Goal: Find contact information: Find contact information

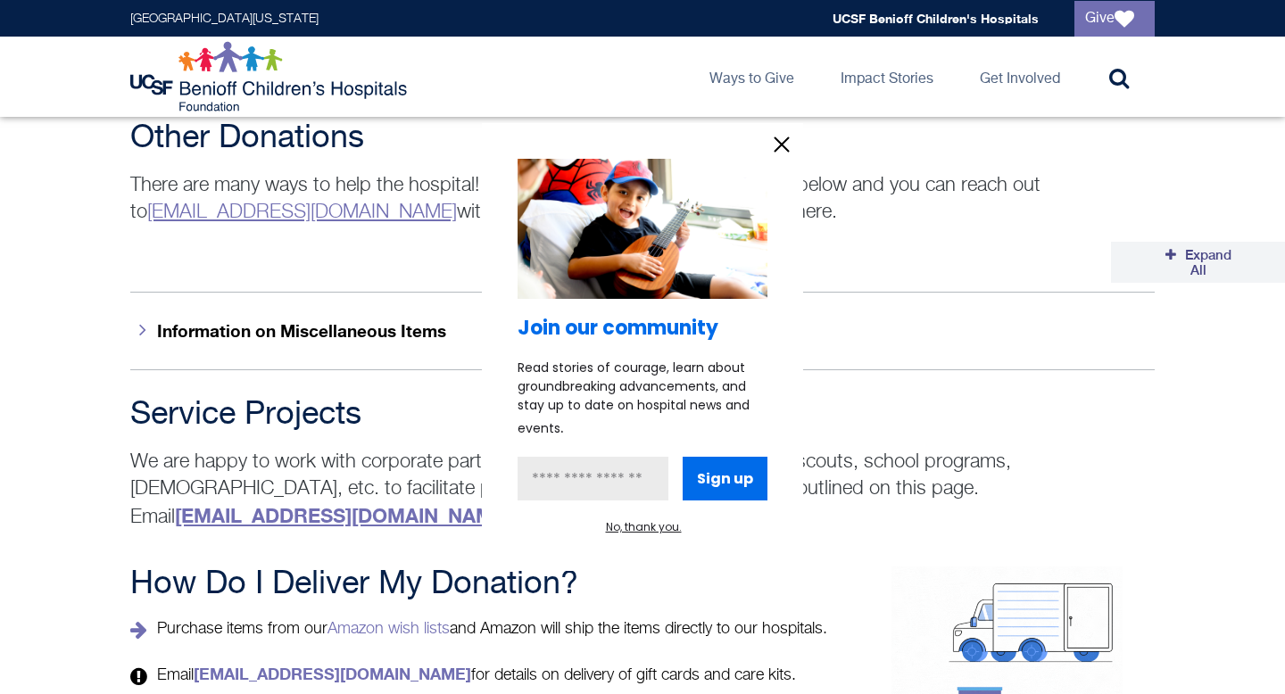
scroll to position [2613, 0]
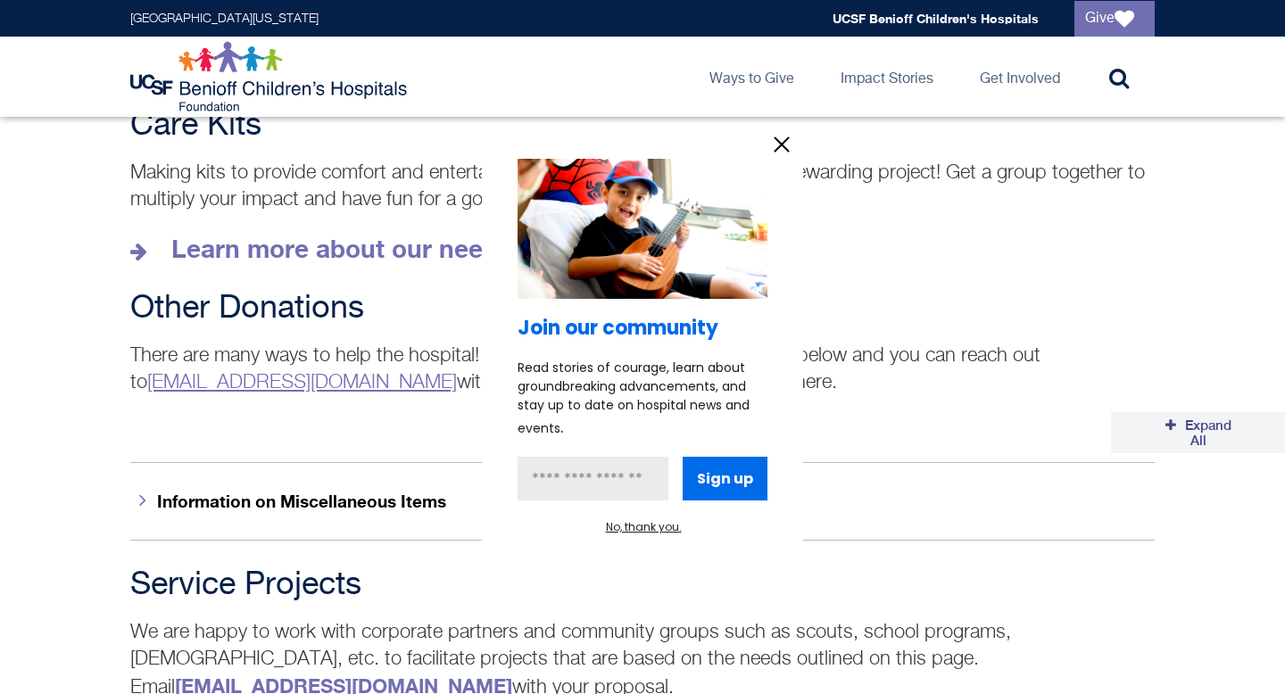
click at [0, 347] on div at bounding box center [642, 347] width 1285 height 694
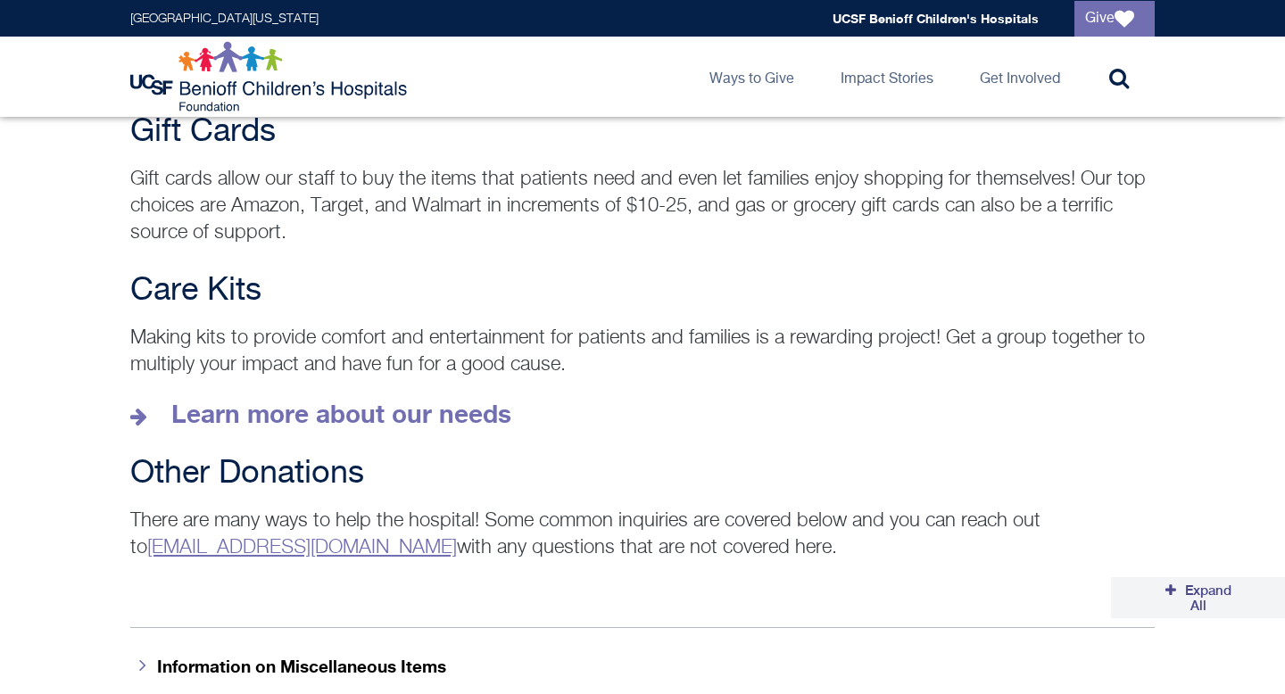
scroll to position [2451, 0]
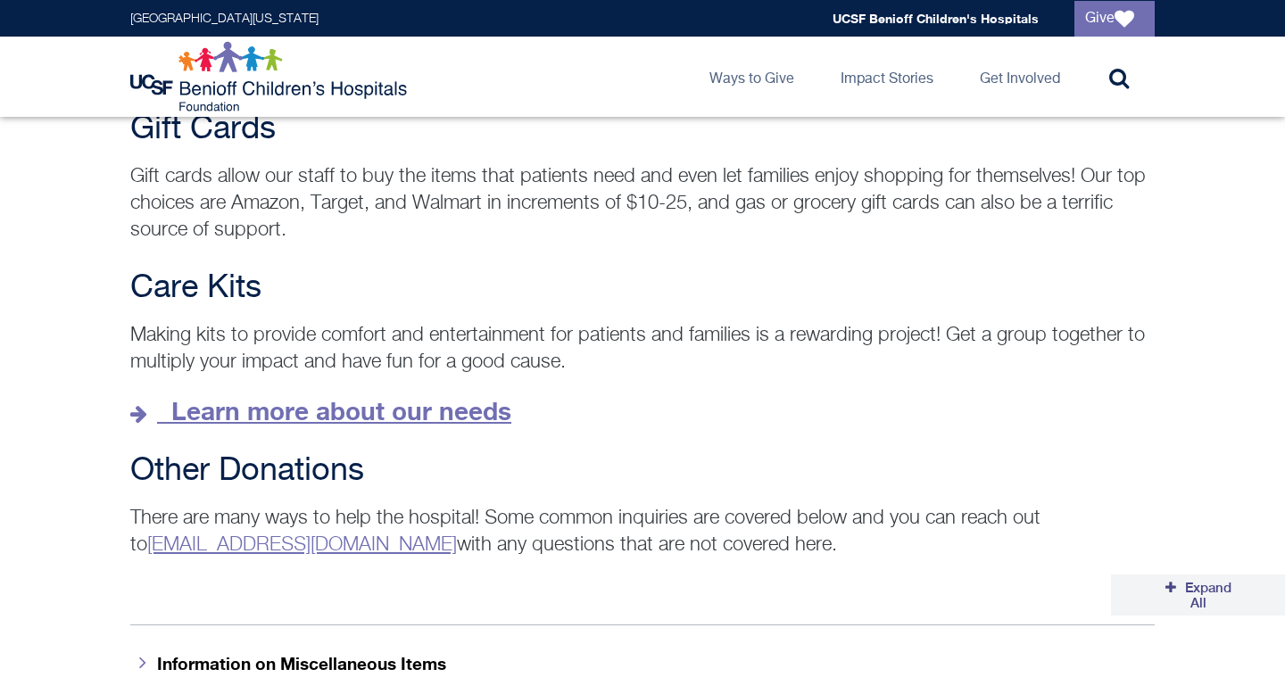
click at [136, 404] on icon at bounding box center [141, 414] width 22 height 20
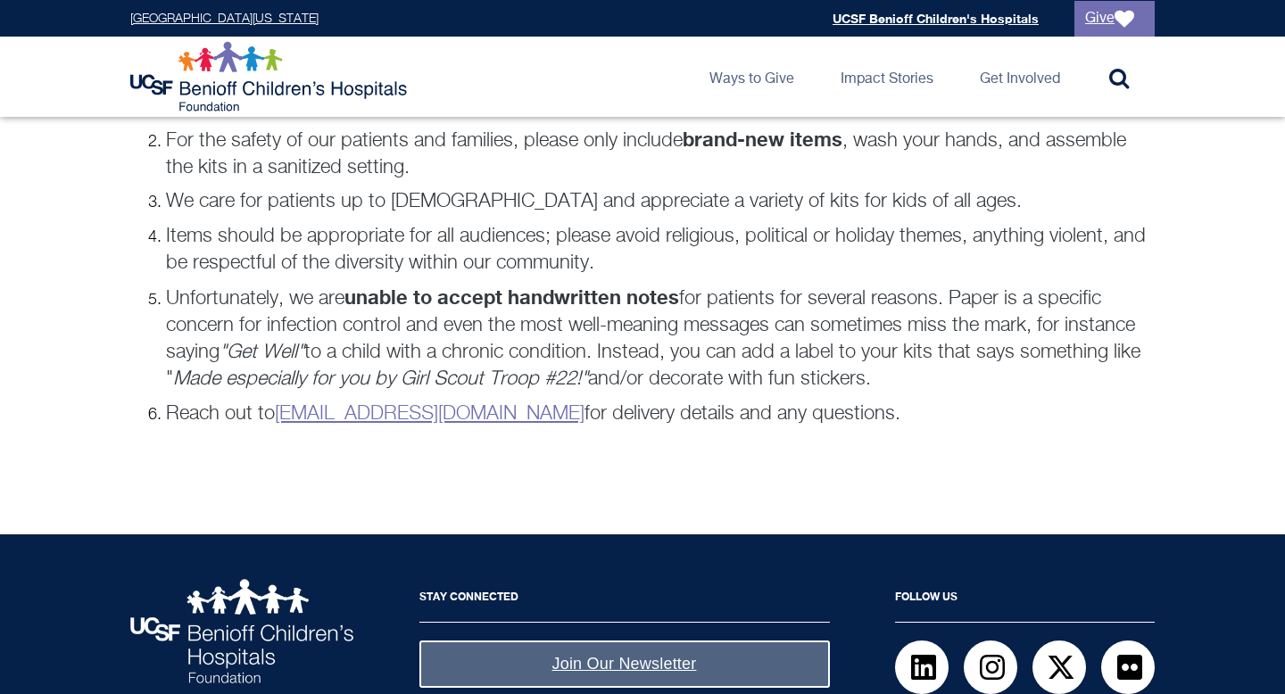
scroll to position [1325, 0]
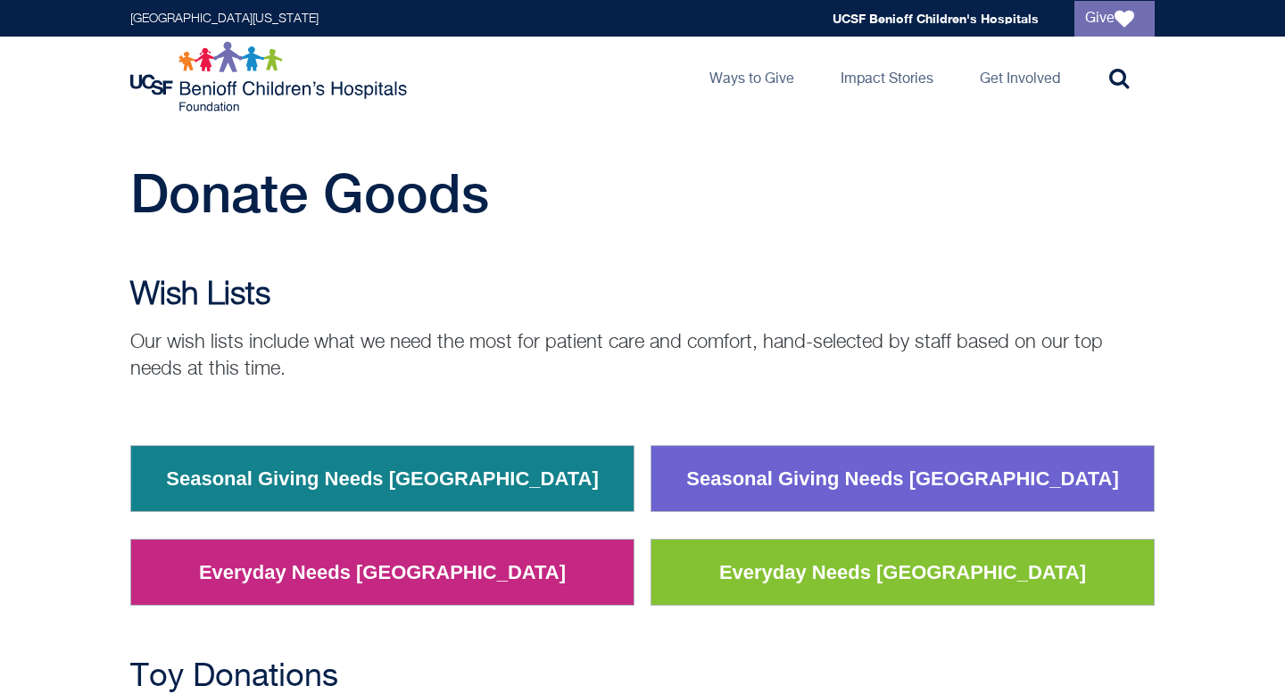
click at [378, 481] on link "Seasonal Giving Needs [GEOGRAPHIC_DATA]" at bounding box center [382, 479] width 459 height 46
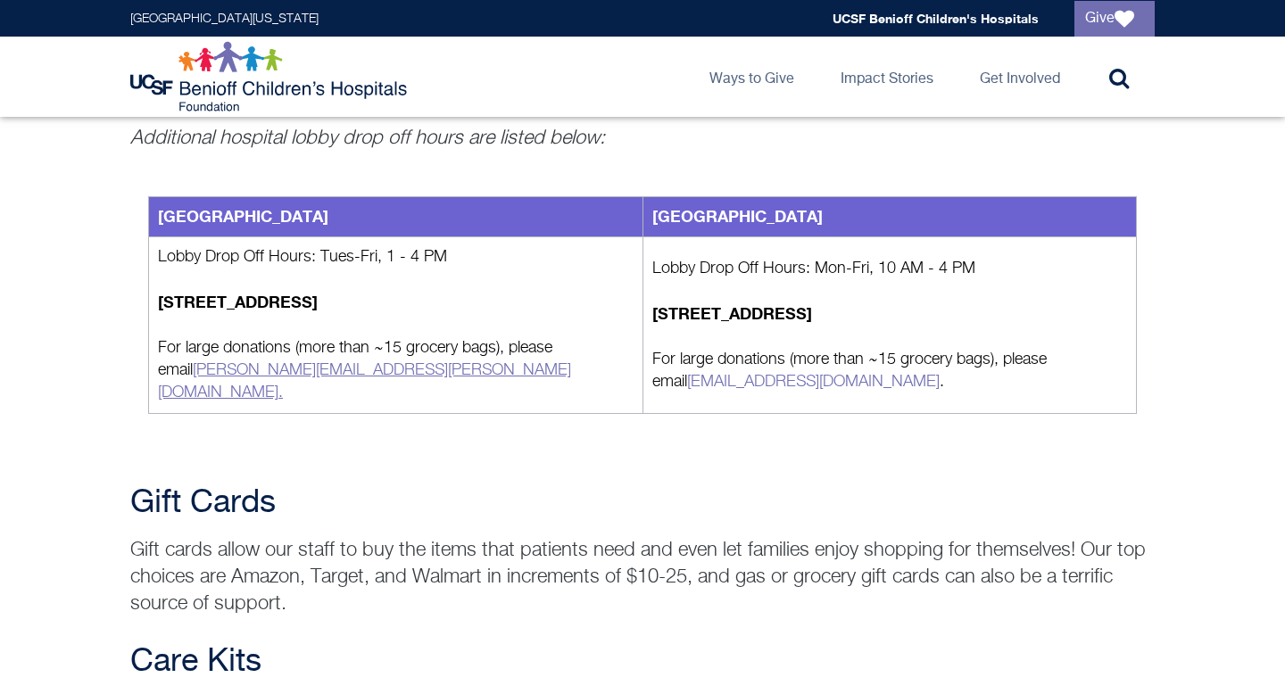
scroll to position [2090, 0]
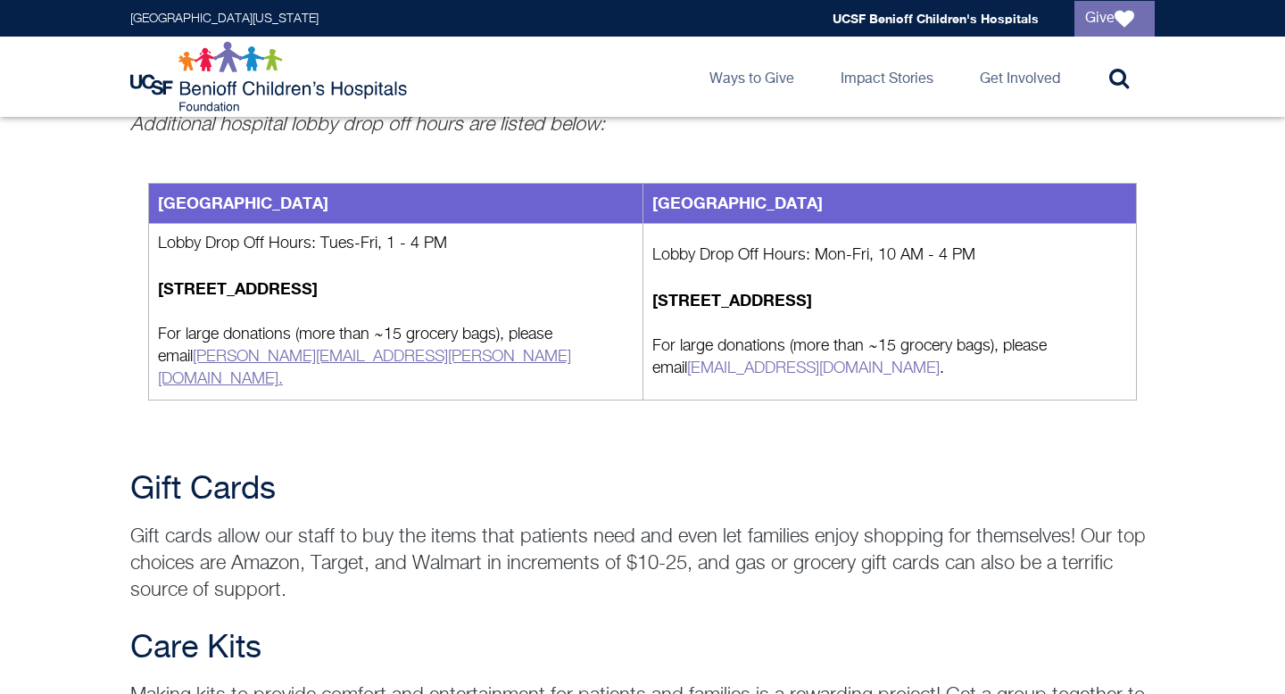
click at [239, 355] on link "[PERSON_NAME][EMAIL_ADDRESS][PERSON_NAME][DOMAIN_NAME] ." at bounding box center [364, 368] width 413 height 38
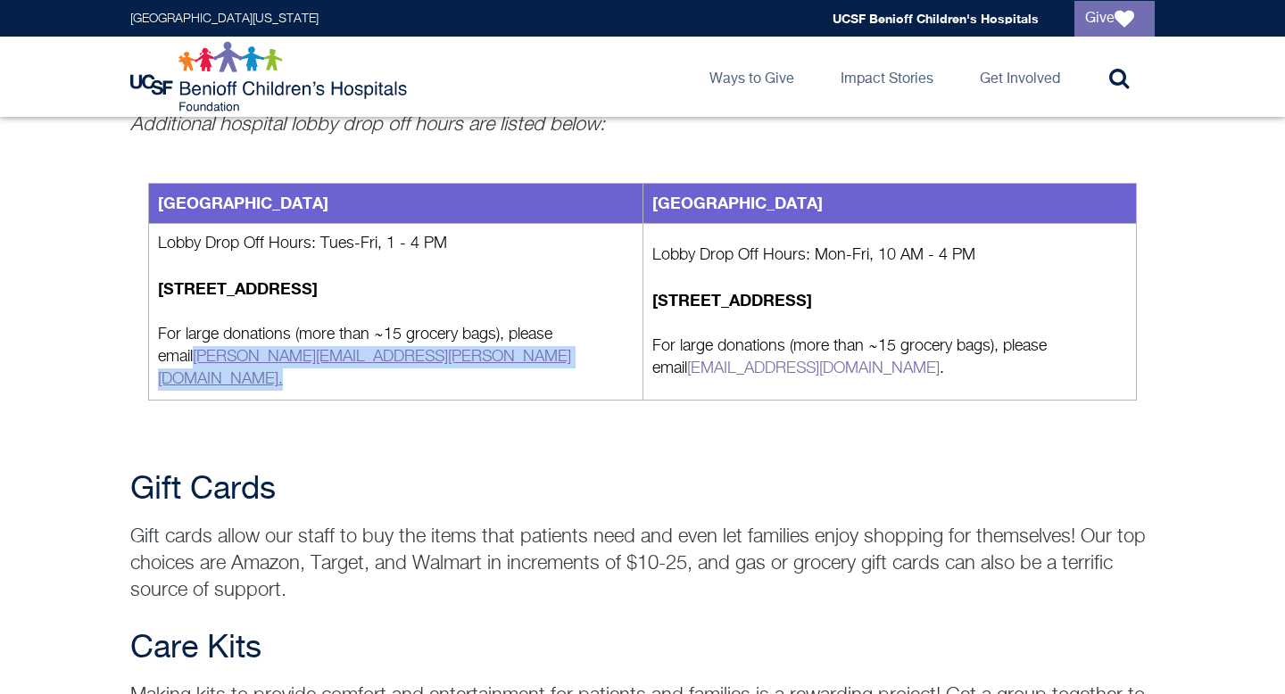
drag, startPoint x: 340, startPoint y: 356, endPoint x: 158, endPoint y: 354, distance: 182.0
click at [158, 354] on p "For large donations (more than ~15 grocery bags), please email [PERSON_NAME][EM…" at bounding box center [396, 357] width 476 height 67
copy link "[PERSON_NAME][EMAIL_ADDRESS][PERSON_NAME][DOMAIN_NAME] ."
